Goal: Information Seeking & Learning: Learn about a topic

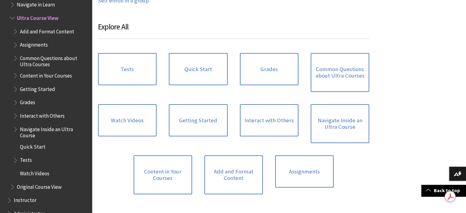
scroll to position [396, 0]
click at [125, 72] on link "Tests" at bounding box center [127, 69] width 59 height 32
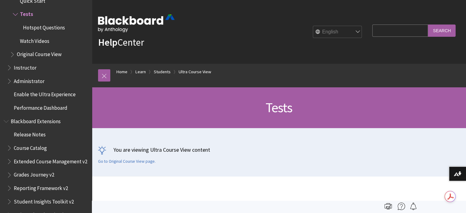
click at [37, 38] on span "Watch Videos" at bounding box center [34, 40] width 29 height 8
click at [37, 38] on span "Watch Videos" at bounding box center [36, 40] width 32 height 8
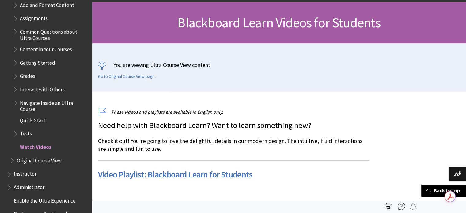
scroll to position [733, 0]
click at [28, 161] on span "Original Course View" at bounding box center [39, 160] width 45 height 8
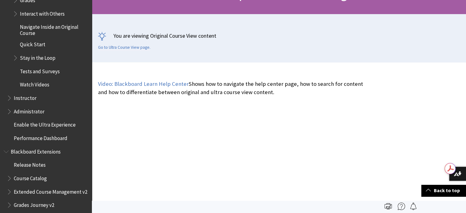
scroll to position [844, 0]
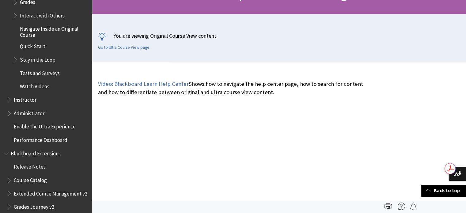
click at [31, 74] on span "Tests and Surveys" at bounding box center [40, 72] width 40 height 8
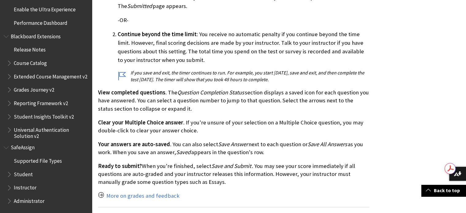
scroll to position [1247, 0]
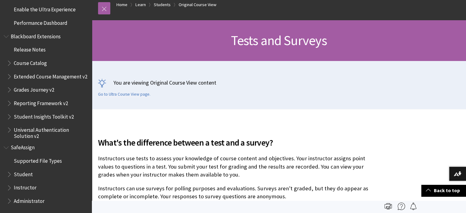
scroll to position [0, 0]
